Goal: Communication & Community: Answer question/provide support

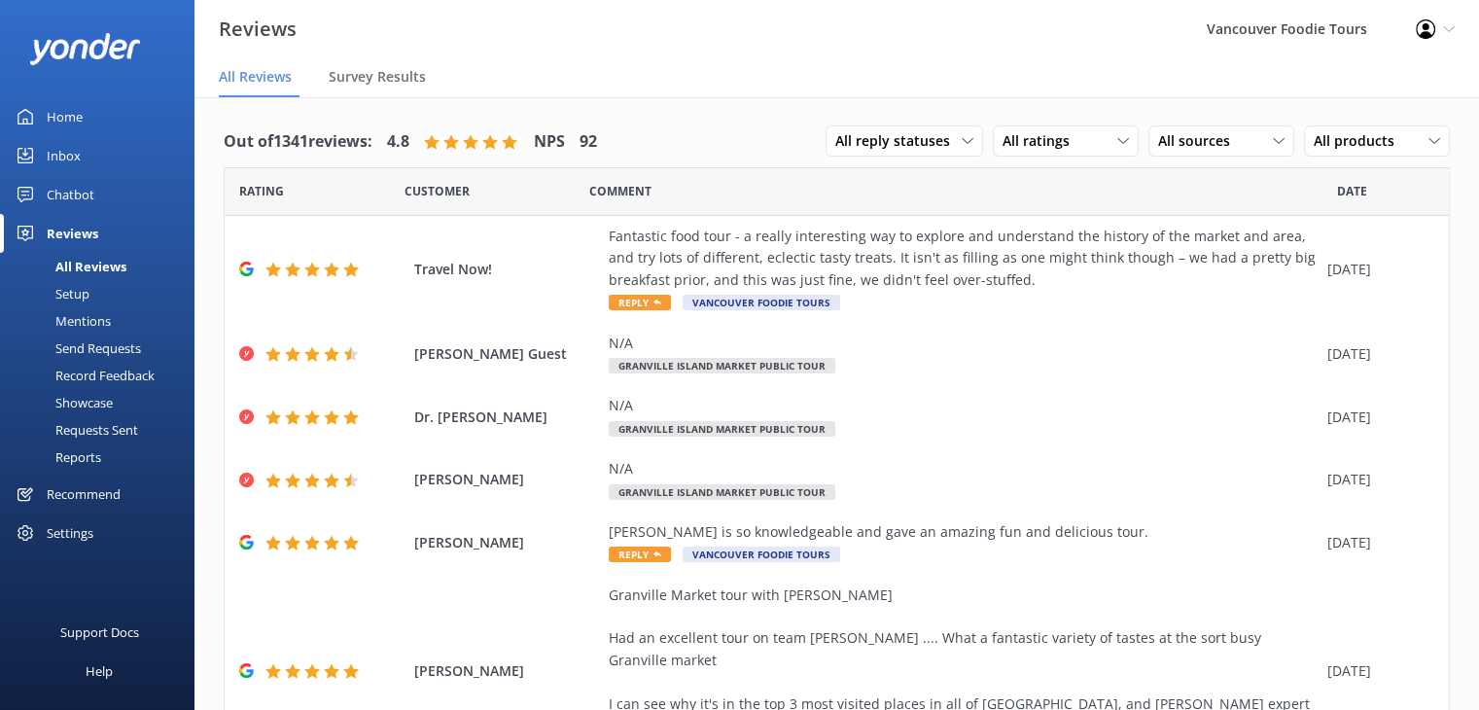
click at [103, 142] on link "Inbox" at bounding box center [97, 155] width 194 height 39
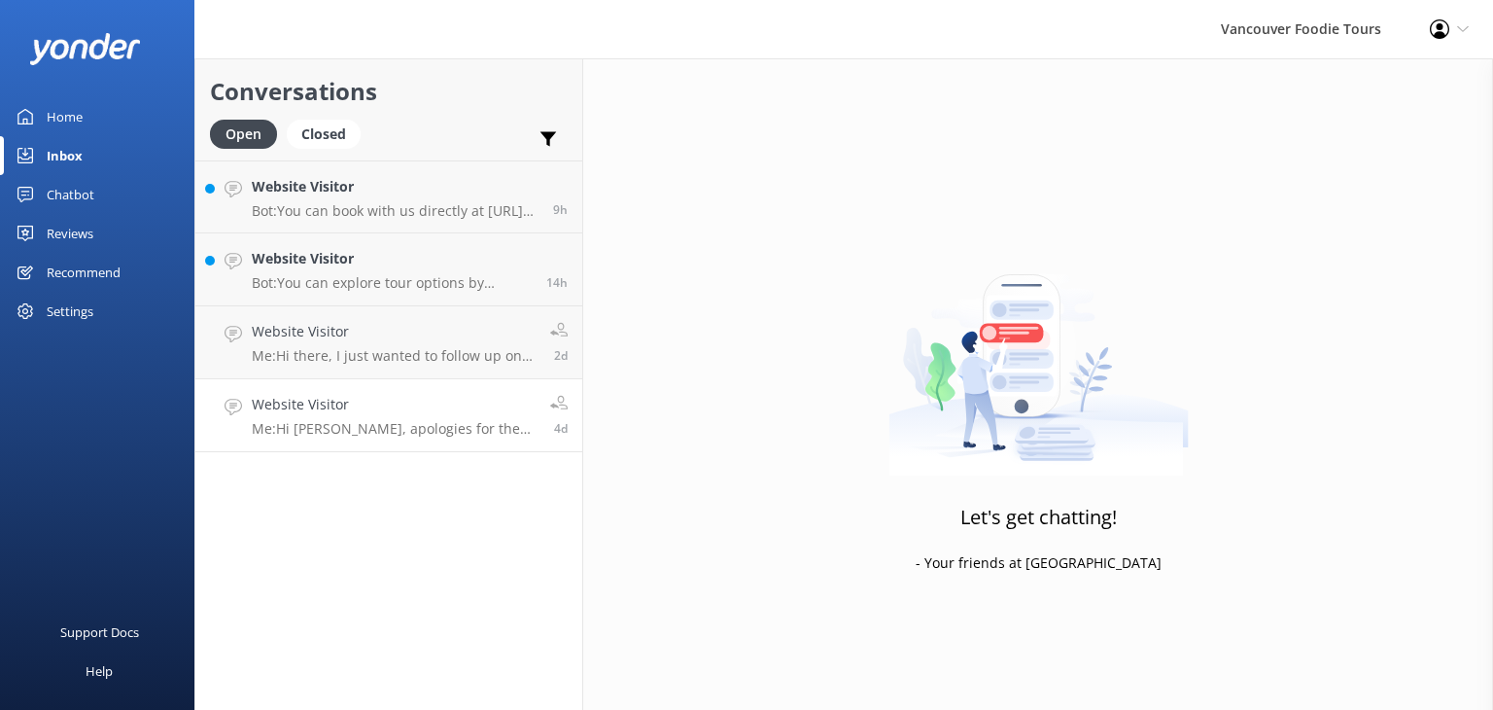
click at [411, 427] on p "Me: Hi [PERSON_NAME], apologies for the delayed response. I’d be happy to assis…" at bounding box center [394, 428] width 284 height 17
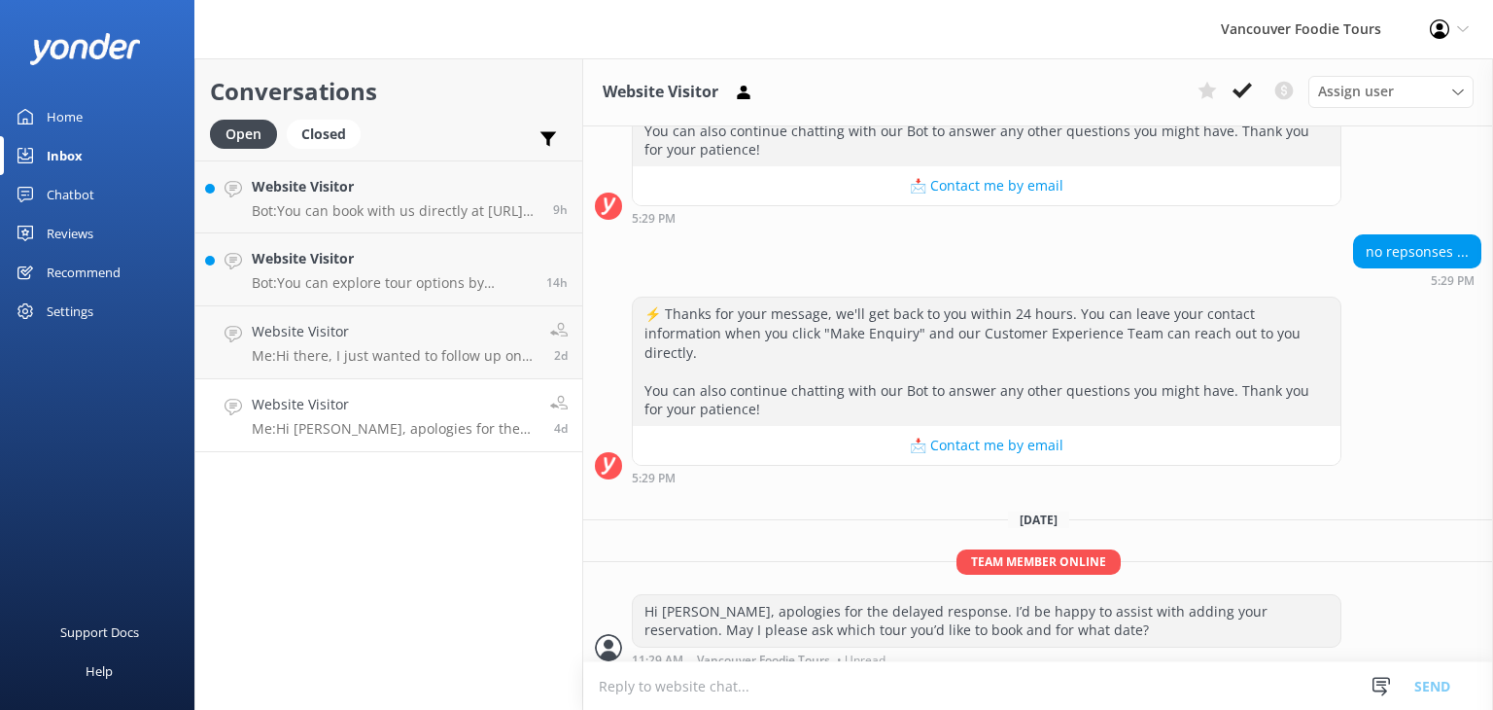
scroll to position [1000, 0]
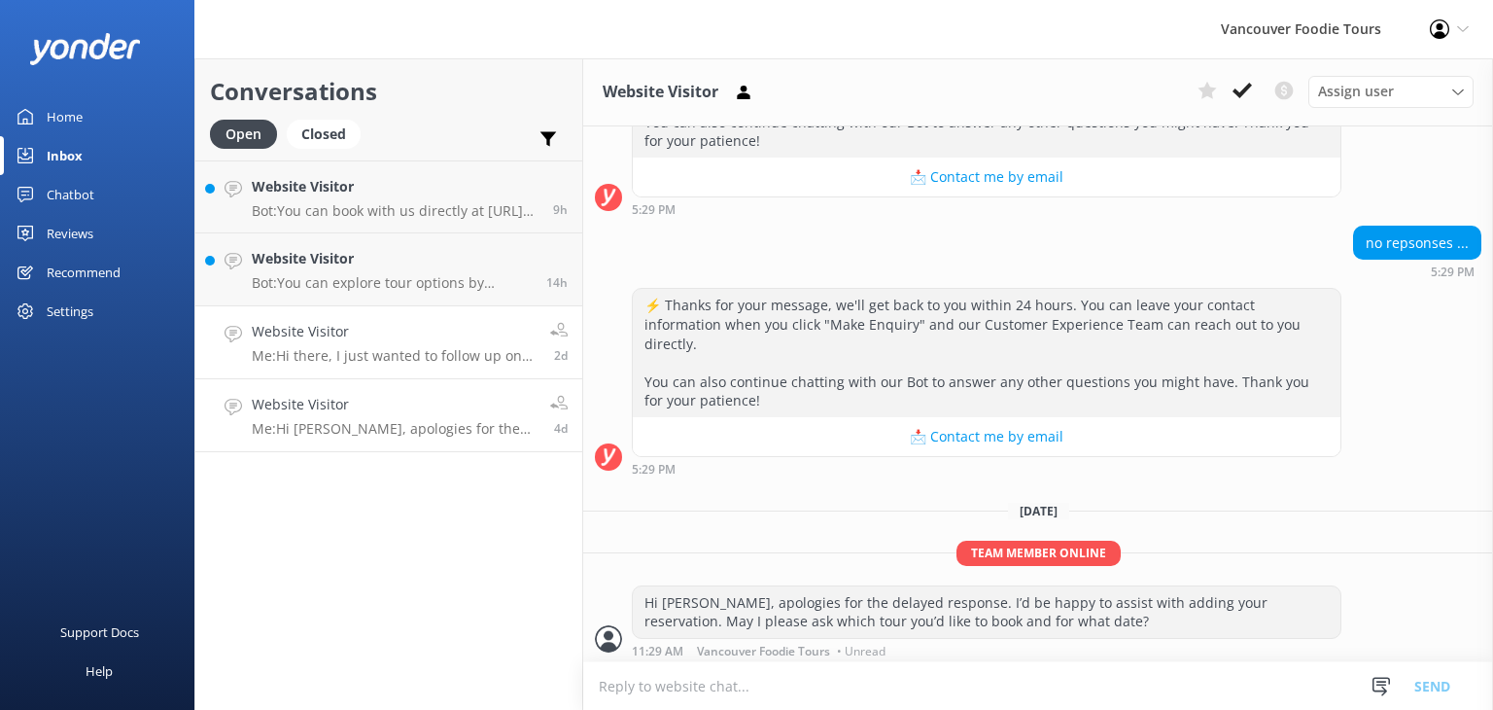
click at [427, 357] on p "Me: Hi there, I just wanted to follow up on your recent message about an end-of…" at bounding box center [394, 355] width 284 height 17
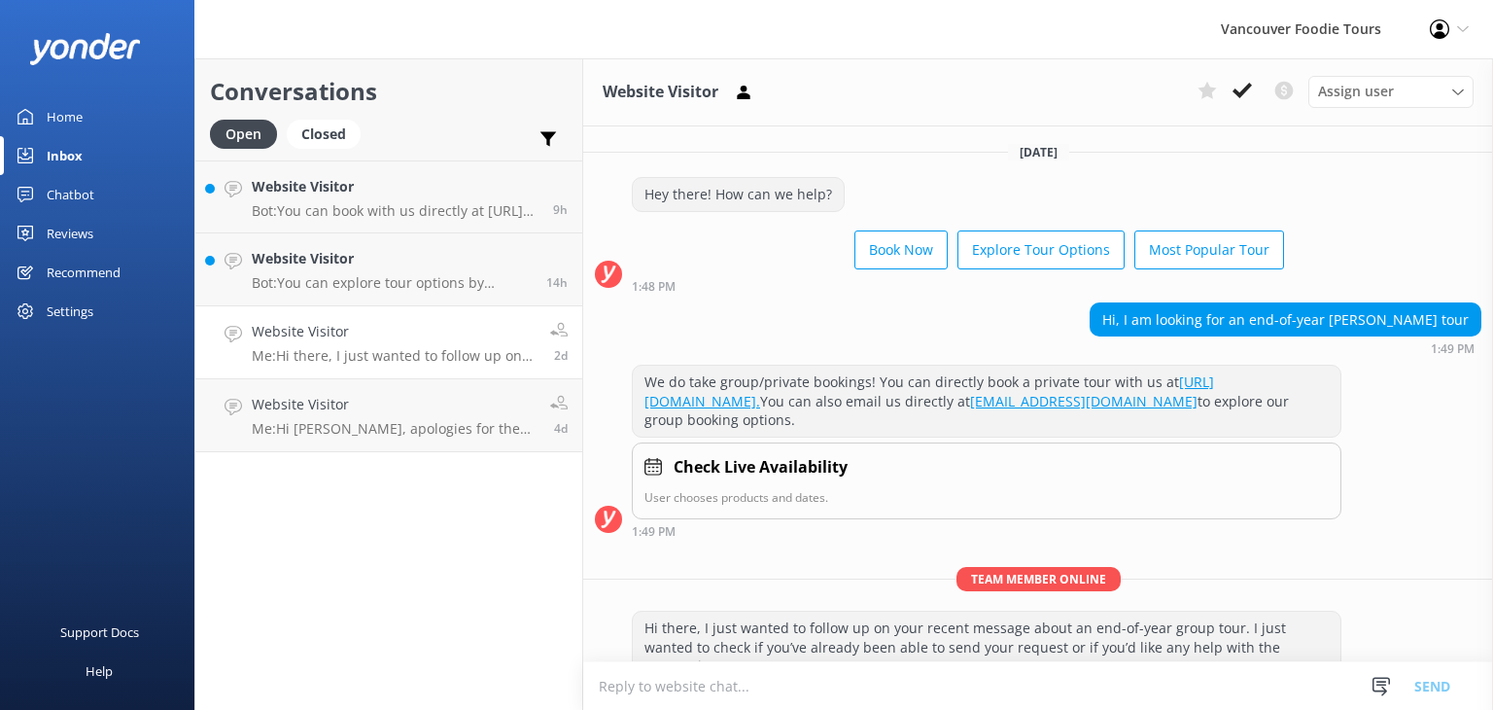
scroll to position [86, 0]
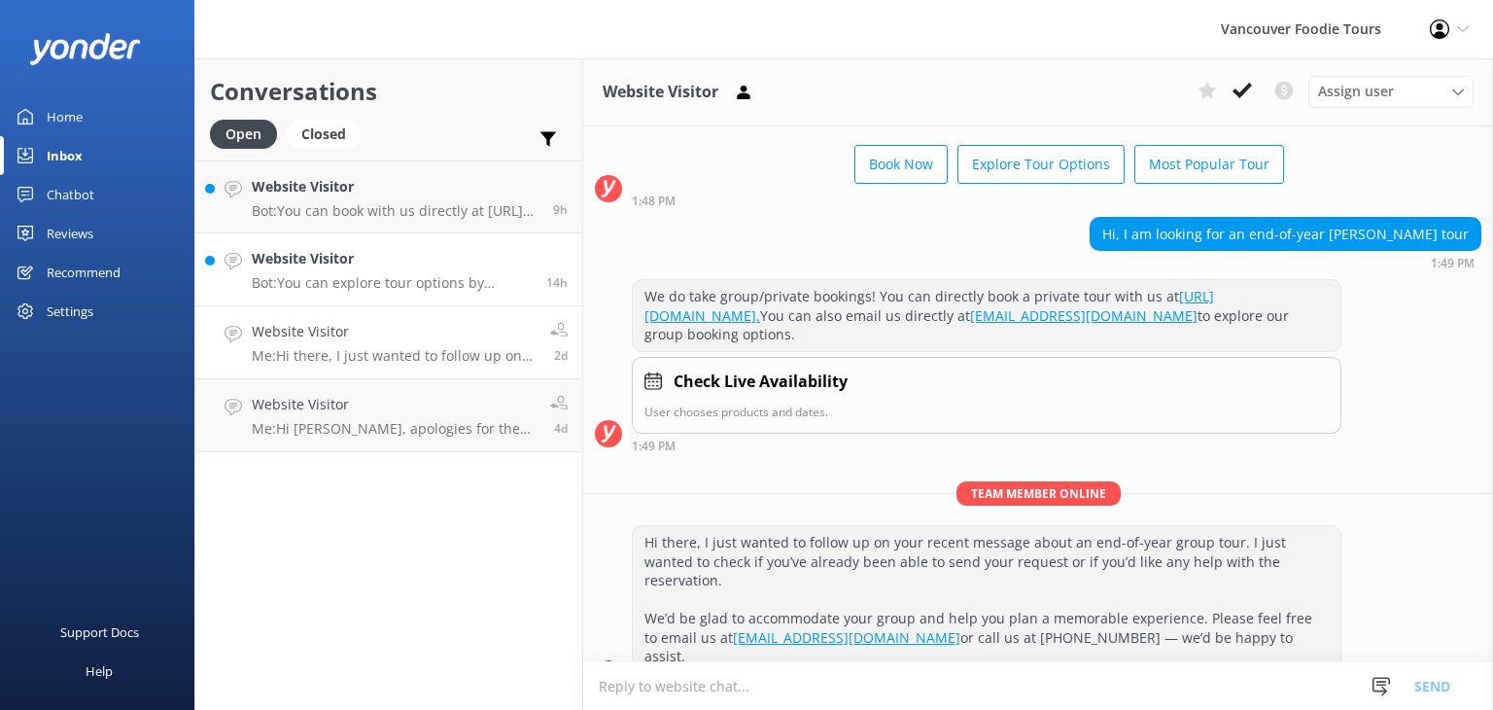
click at [408, 254] on h4 "Website Visitor" at bounding box center [392, 258] width 280 height 21
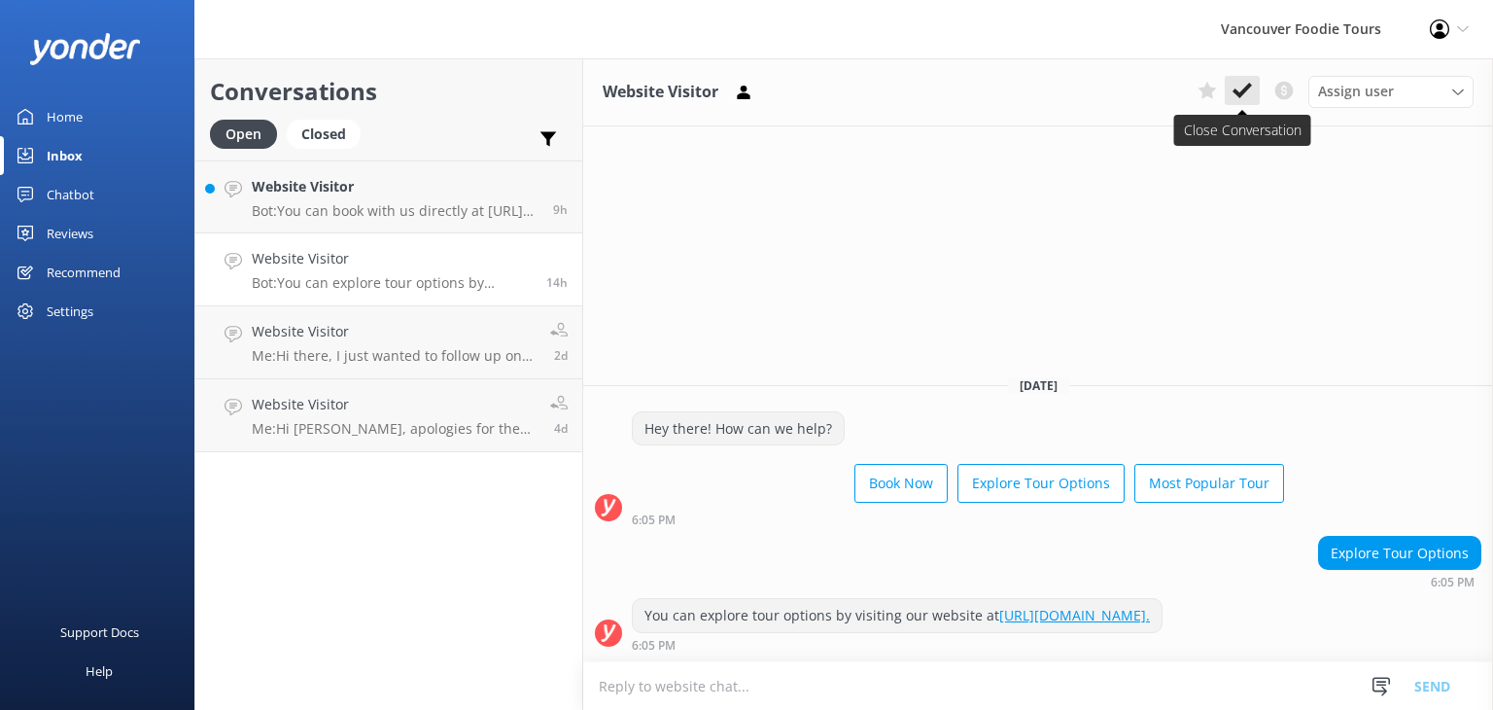
click at [1239, 97] on icon at bounding box center [1242, 90] width 19 height 19
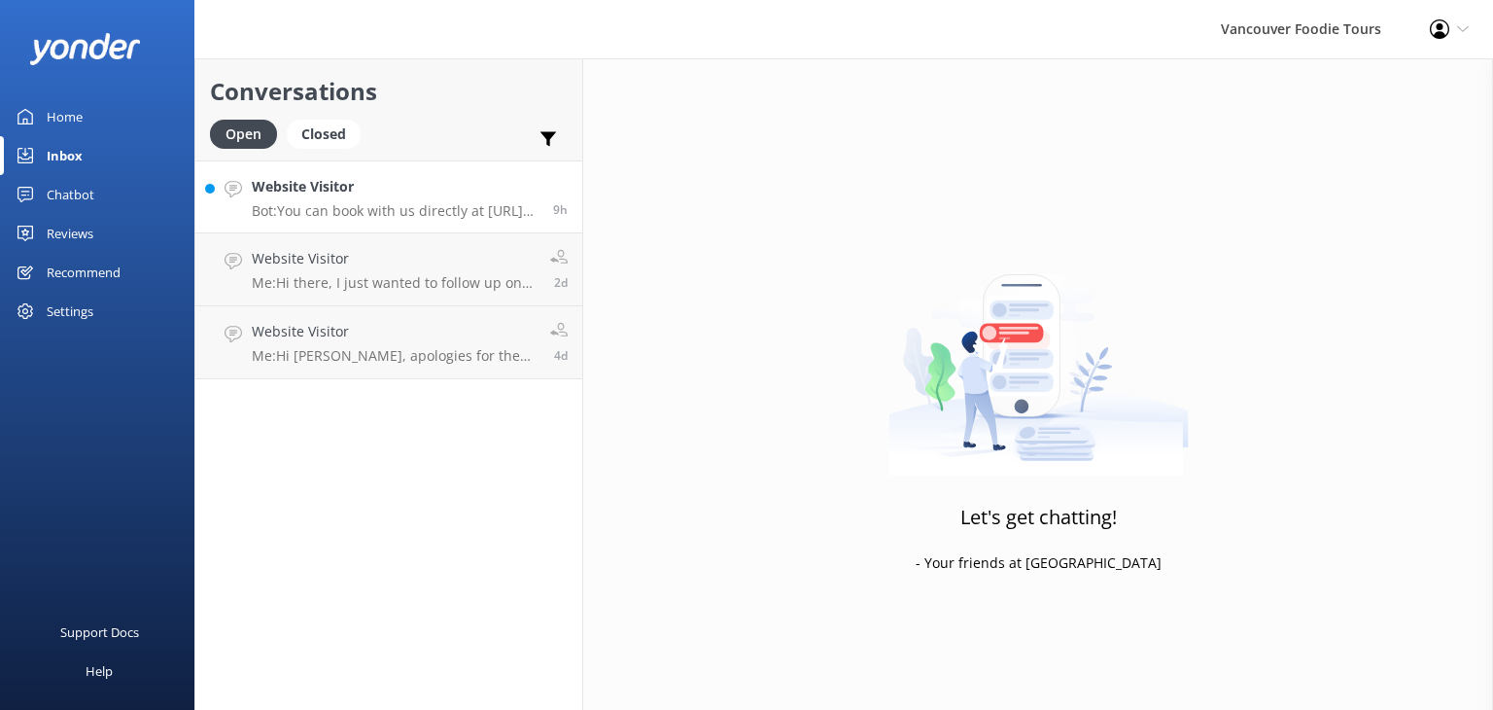
click at [438, 208] on p "Bot: You can book with us directly at [URL][DOMAIN_NAME]." at bounding box center [395, 210] width 287 height 17
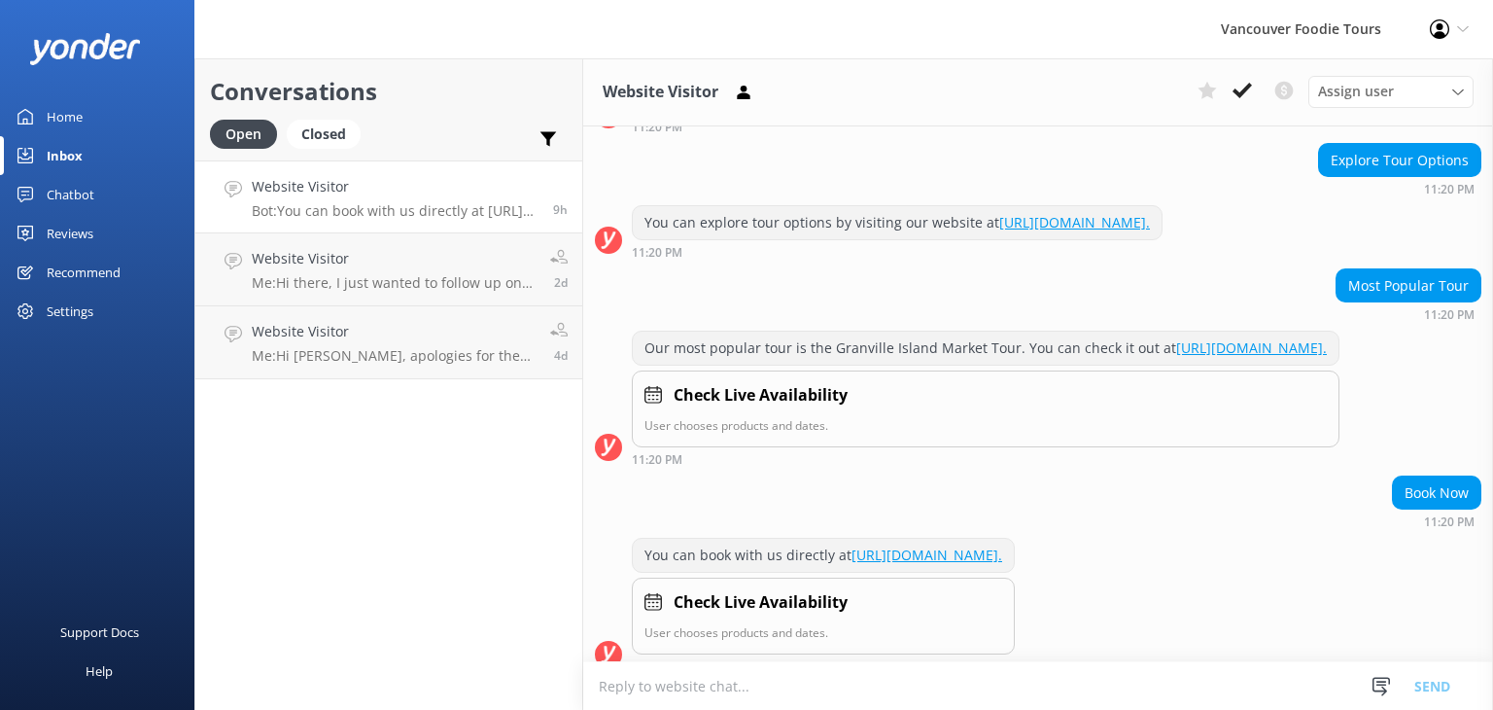
scroll to position [214, 0]
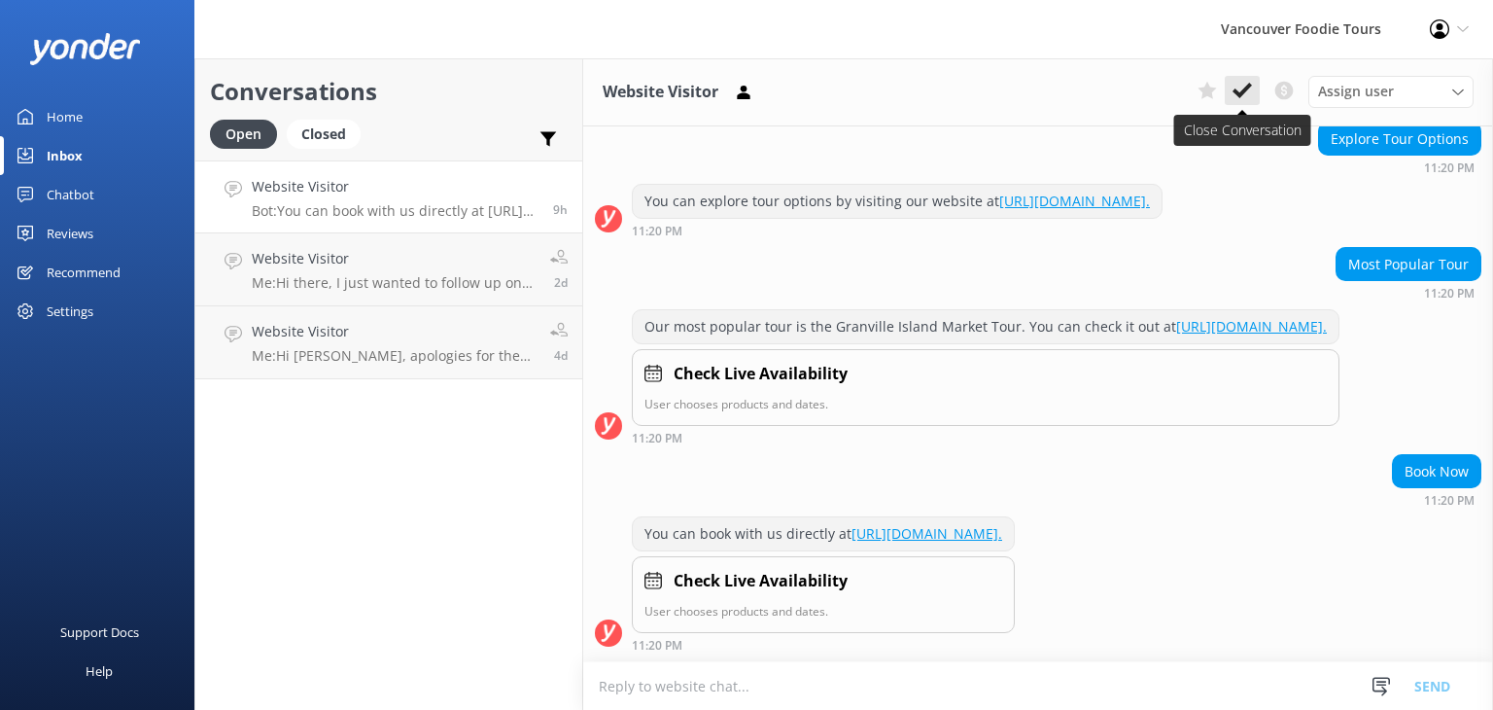
click at [1245, 86] on icon at bounding box center [1242, 90] width 19 height 19
